Goal: Task Accomplishment & Management: Manage account settings

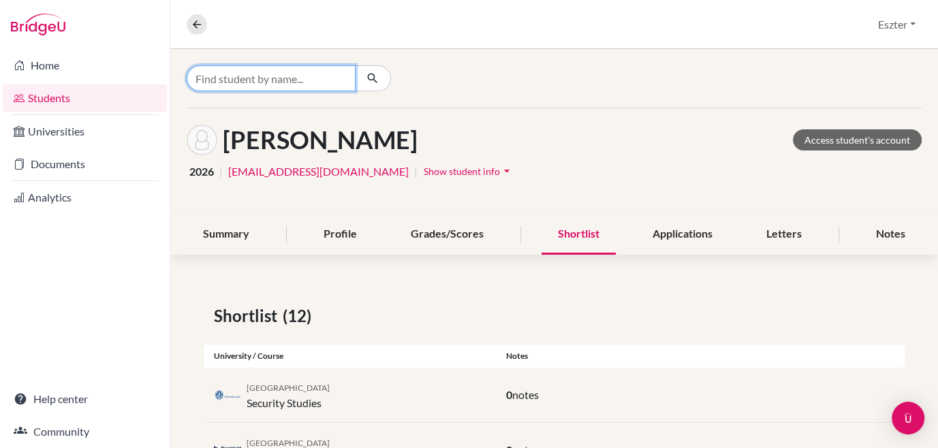
click at [294, 81] on input "Find student by name..." at bounding box center [271, 78] width 169 height 26
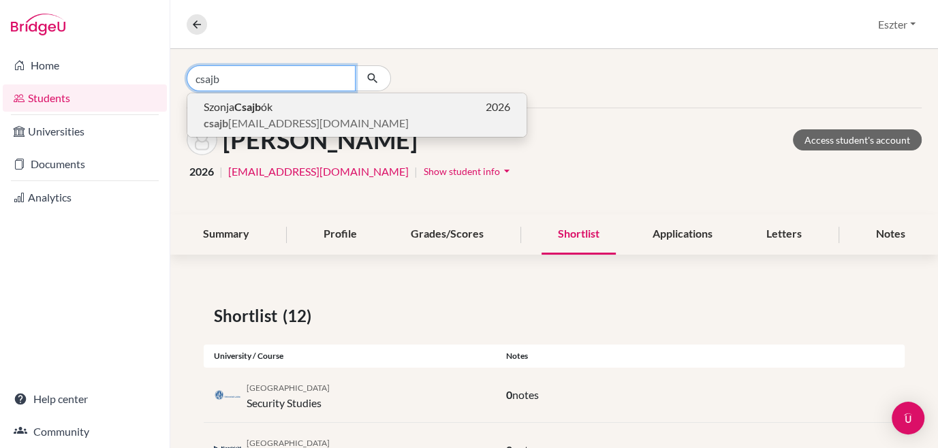
type input "csajb"
click at [261, 108] on b "Csajb" at bounding box center [247, 106] width 27 height 13
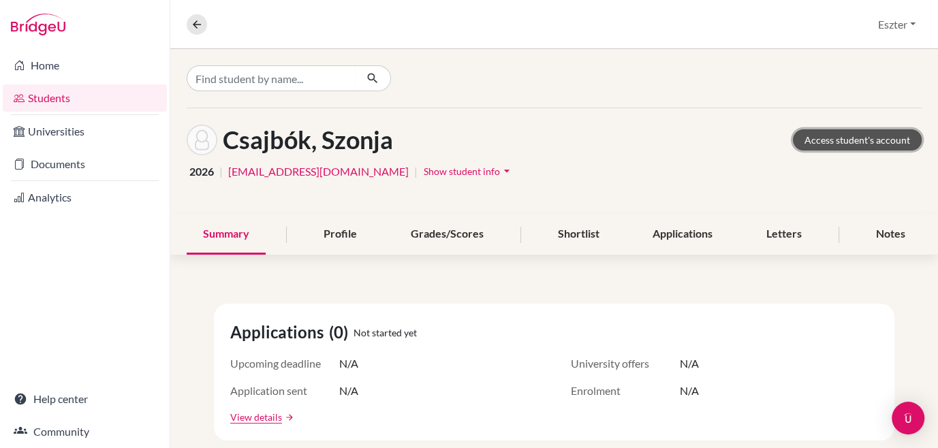
click at [869, 138] on link "Access student's account" at bounding box center [857, 139] width 129 height 21
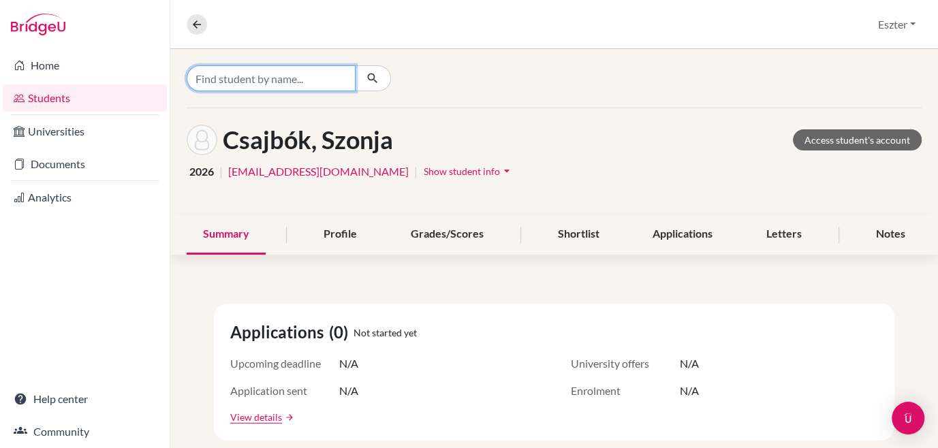
click at [310, 80] on input "Find student by name..." at bounding box center [271, 78] width 169 height 26
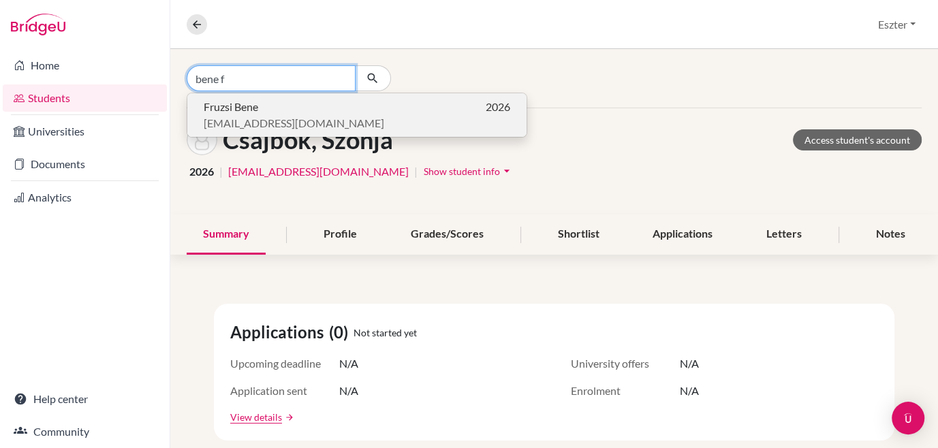
type input "bene f"
click at [276, 115] on span "[EMAIL_ADDRESS][DOMAIN_NAME]" at bounding box center [294, 123] width 181 height 16
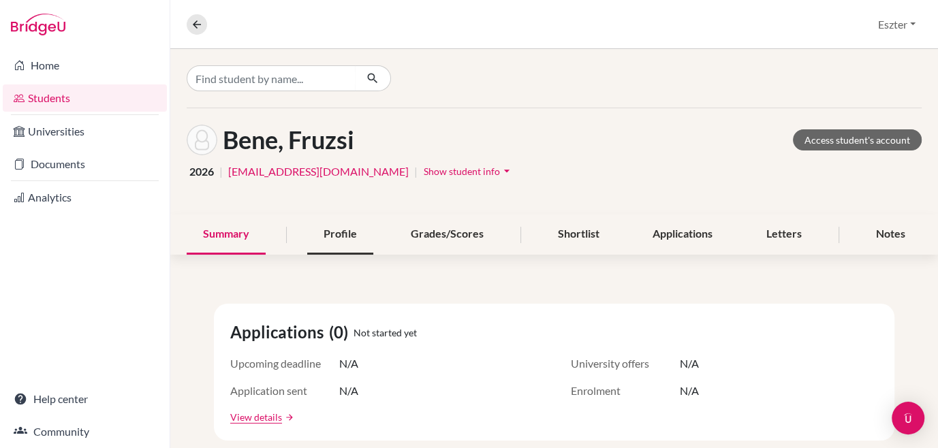
click at [331, 233] on div "Profile" at bounding box center [340, 235] width 66 height 40
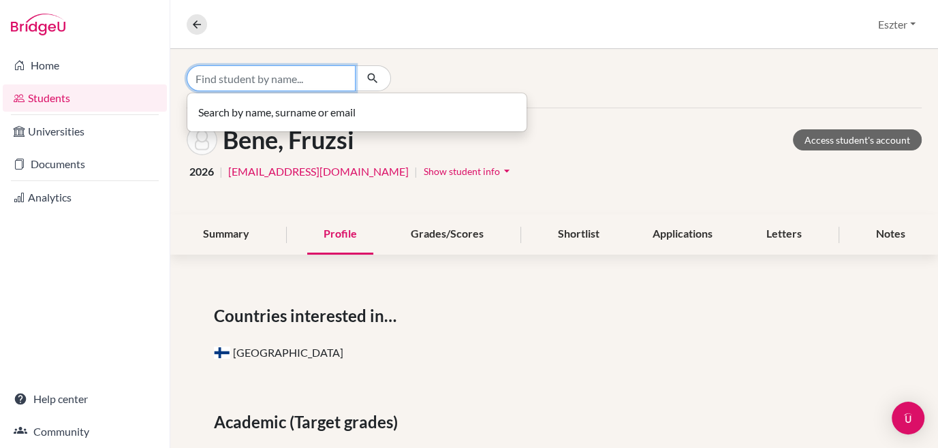
click at [317, 71] on input "Find student by name..." at bounding box center [271, 78] width 169 height 26
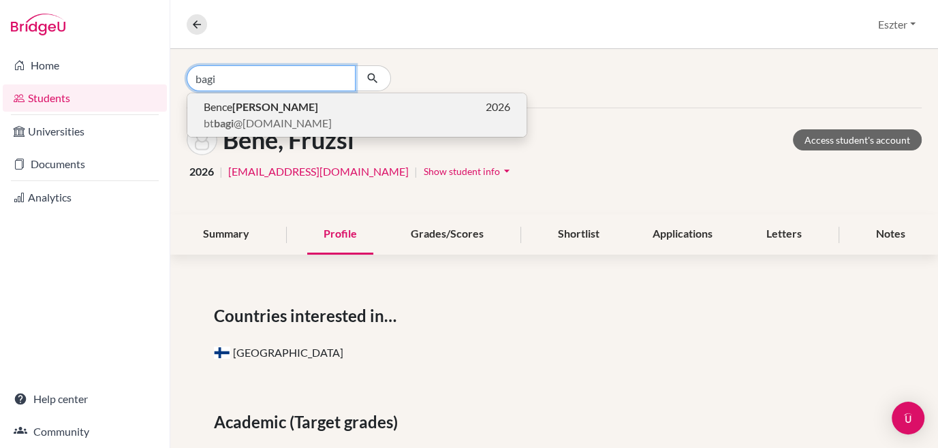
type input "bagi"
click at [276, 116] on span "bt bagi @[DOMAIN_NAME]" at bounding box center [268, 123] width 128 height 16
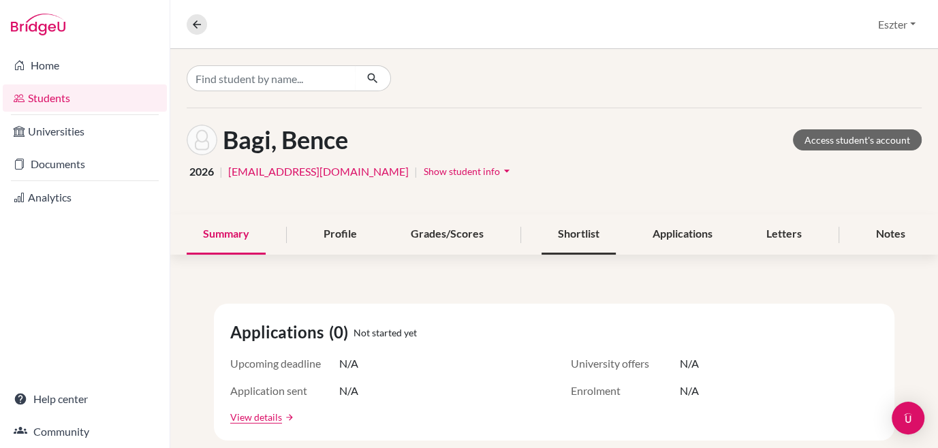
click at [589, 230] on div "Shortlist" at bounding box center [579, 235] width 74 height 40
